Goal: Task Accomplishment & Management: Use online tool/utility

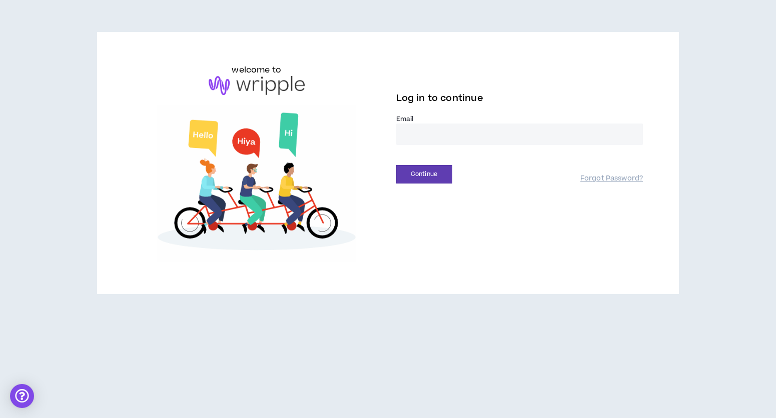
click at [479, 133] on input "email" at bounding box center [519, 135] width 247 height 22
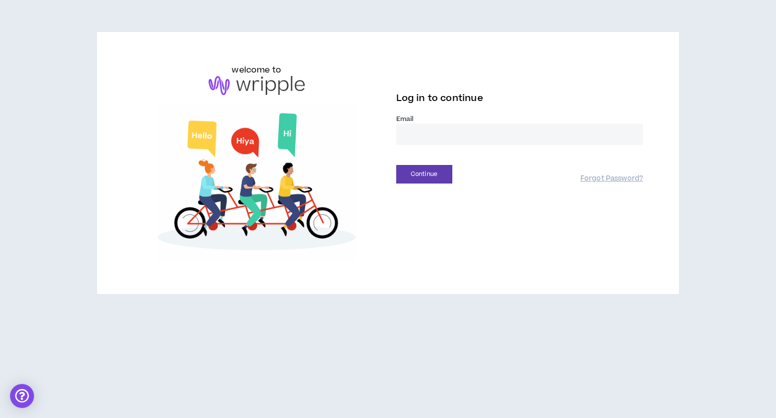
type input "**********"
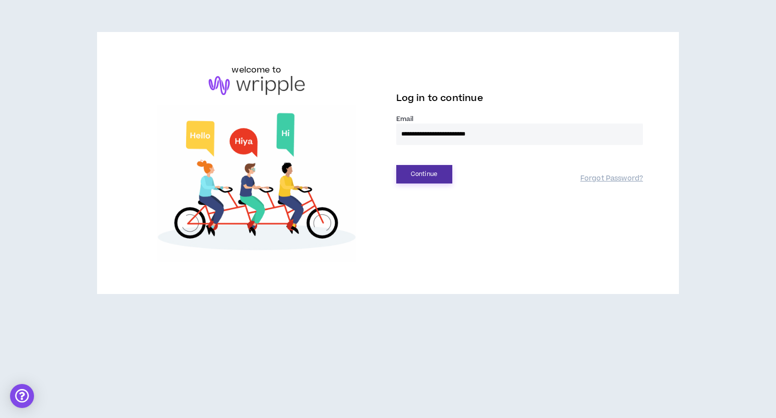
click at [434, 181] on button "Continue" at bounding box center [424, 174] width 56 height 19
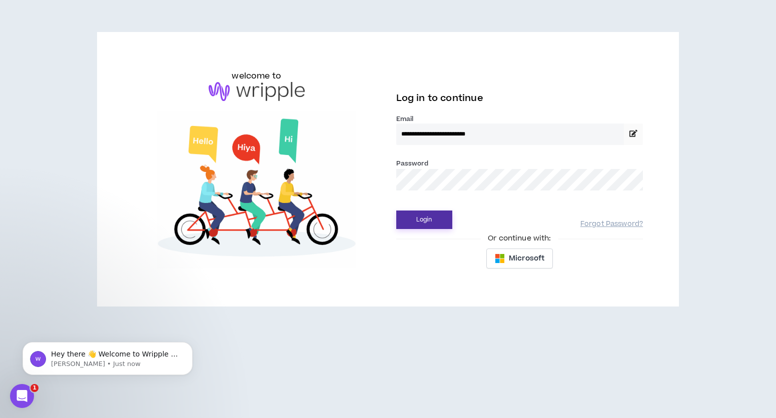
click at [436, 224] on button "Login" at bounding box center [424, 220] width 56 height 19
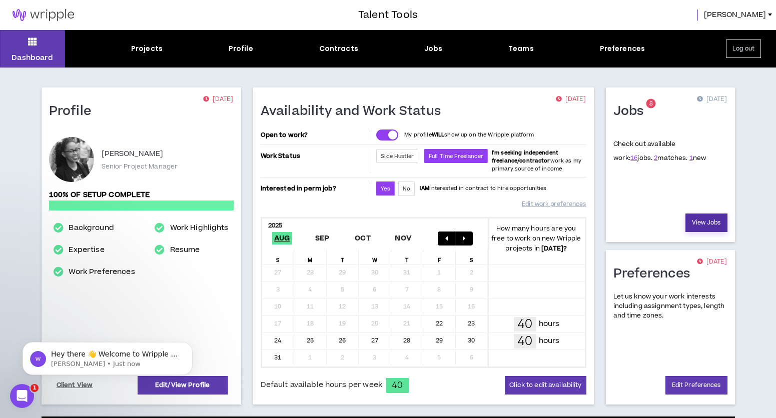
click at [714, 222] on link "View Jobs" at bounding box center [707, 223] width 42 height 19
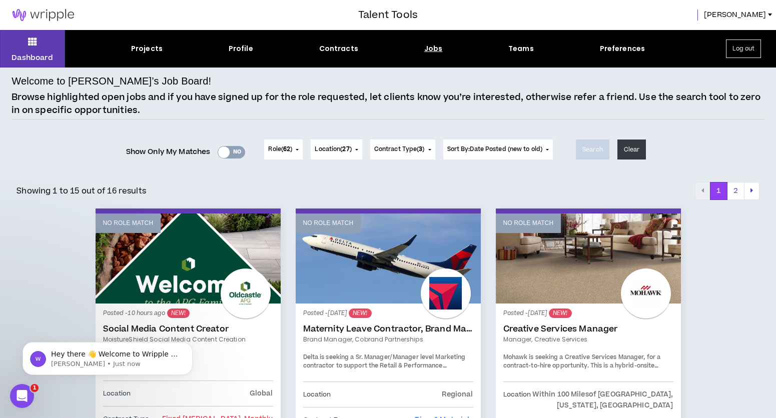
click at [236, 153] on div "Yes No" at bounding box center [232, 152] width 28 height 13
